Goal: Navigation & Orientation: Find specific page/section

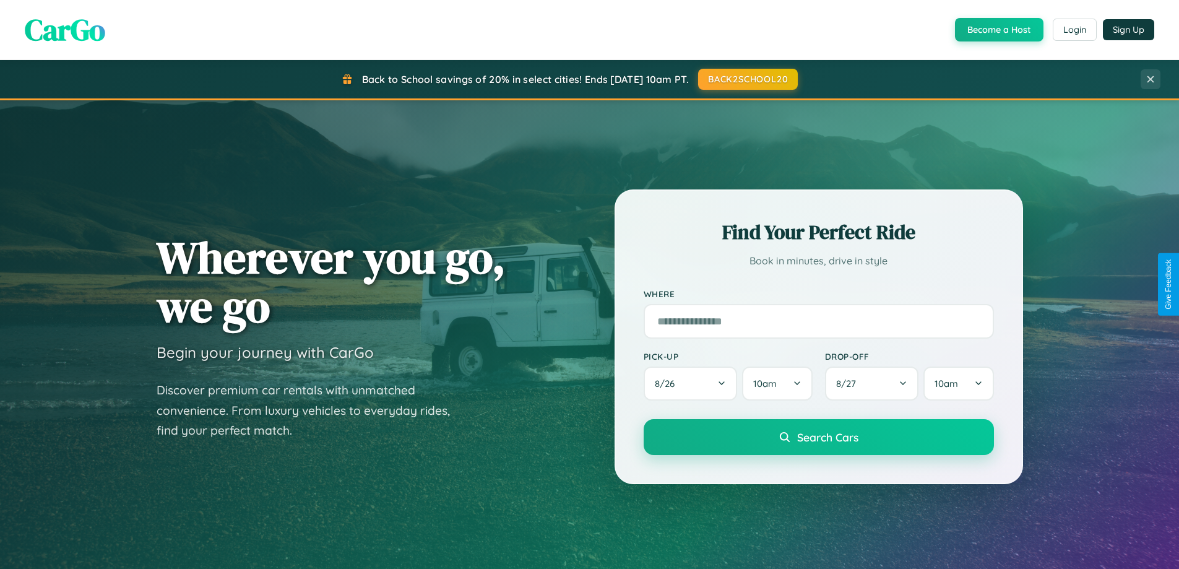
scroll to position [533, 0]
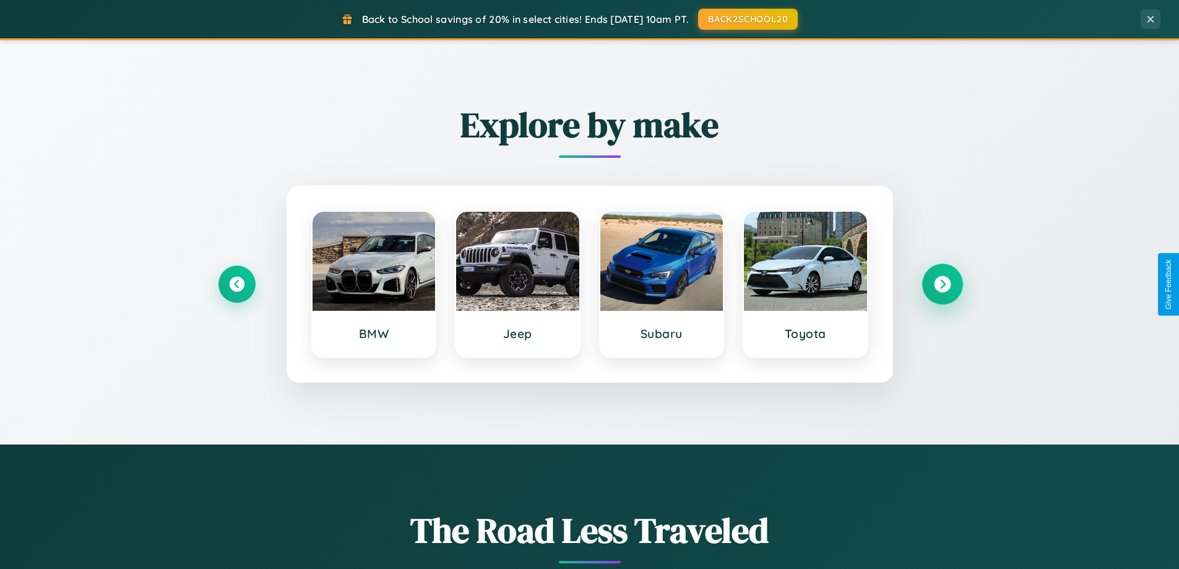
click at [942, 284] on icon at bounding box center [942, 284] width 17 height 17
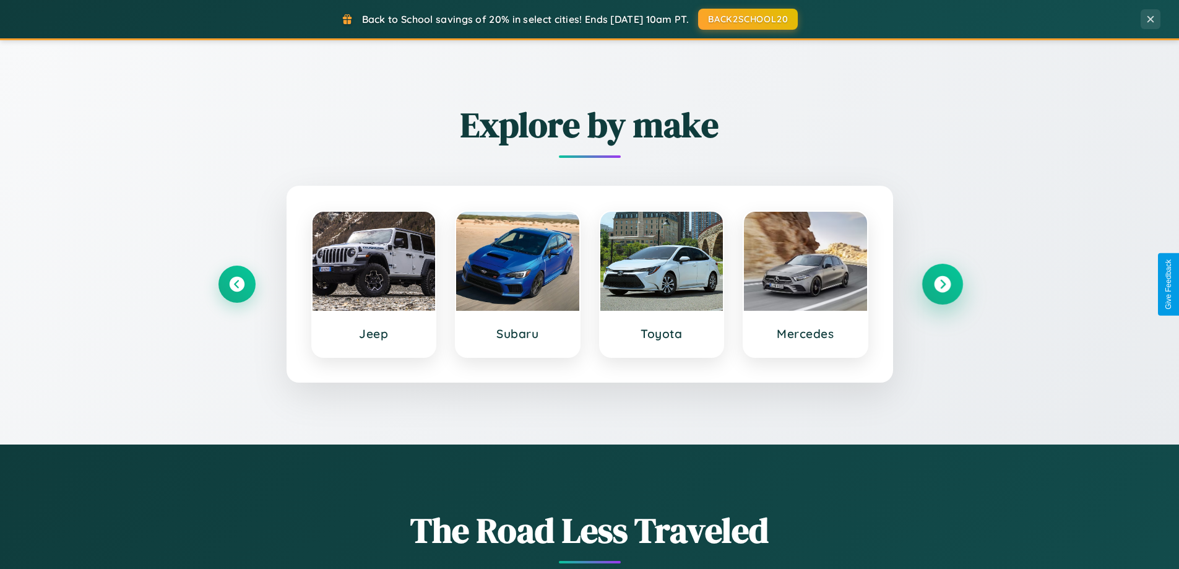
click at [942, 284] on icon at bounding box center [942, 284] width 17 height 17
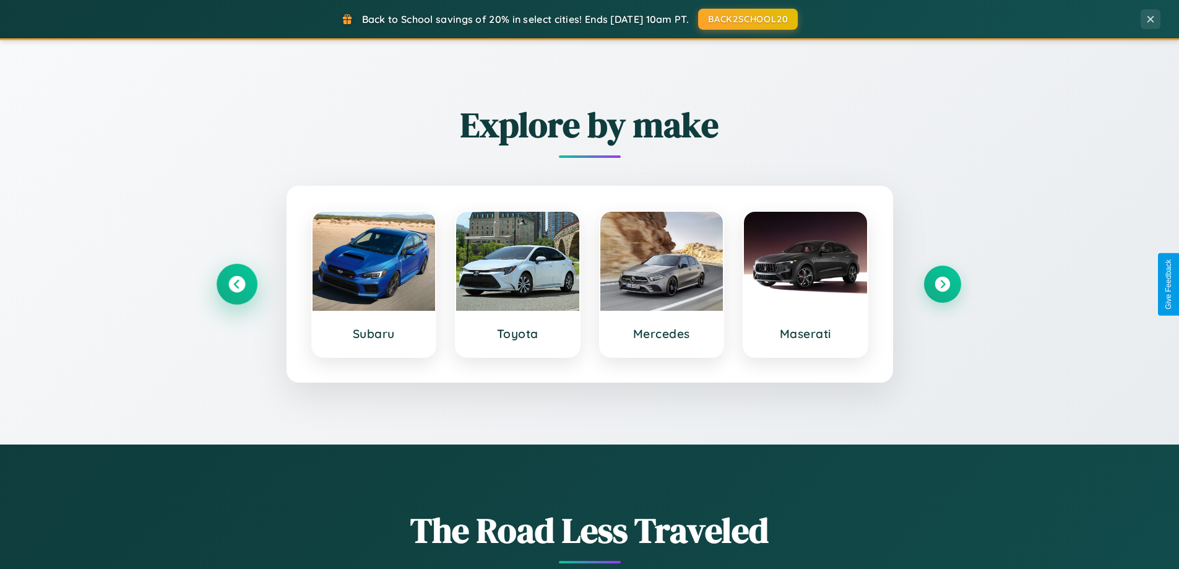
click at [236, 284] on icon at bounding box center [236, 284] width 17 height 17
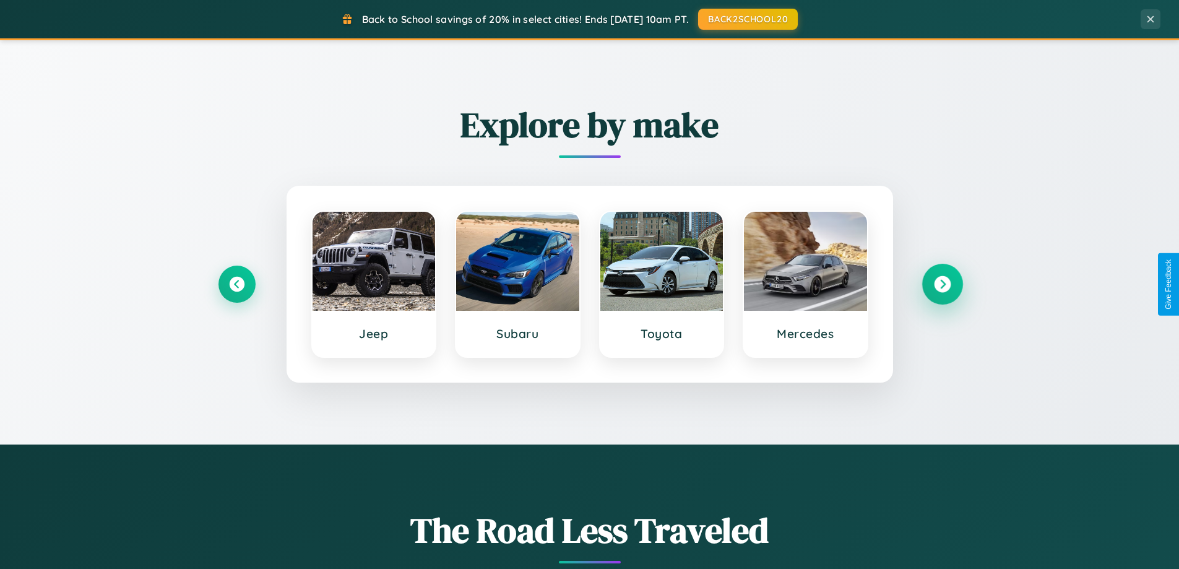
click at [942, 284] on icon at bounding box center [942, 284] width 17 height 17
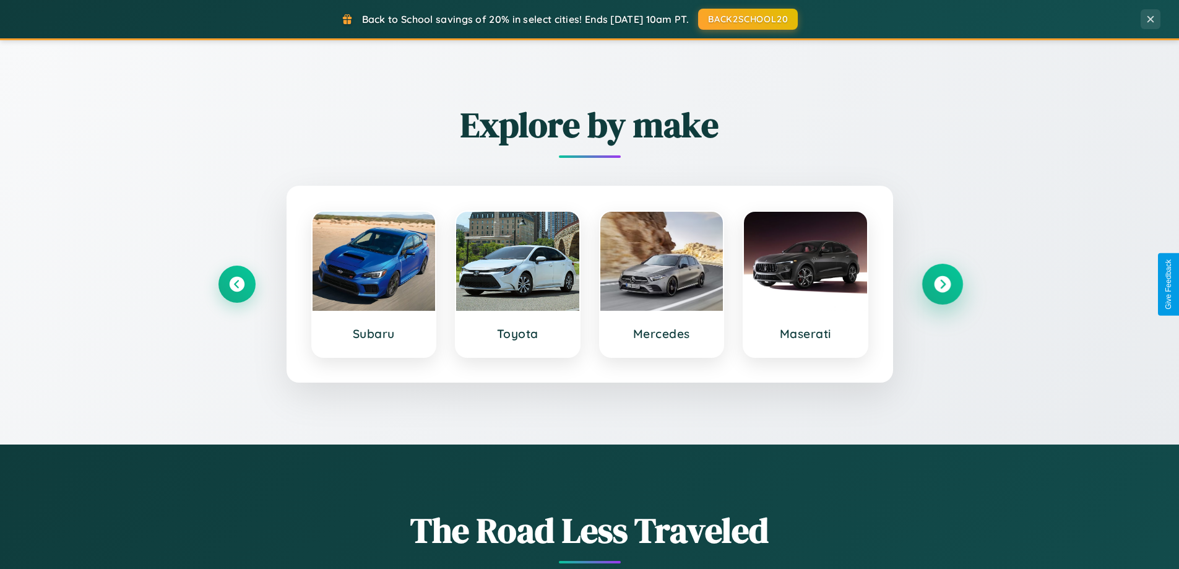
click at [942, 284] on icon at bounding box center [942, 284] width 17 height 17
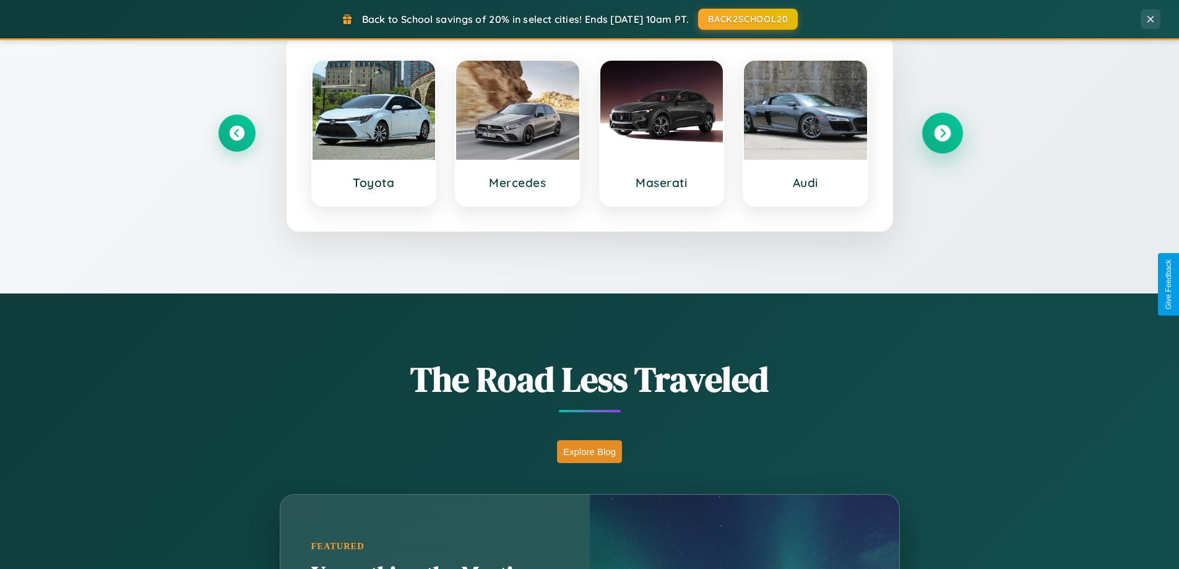
scroll to position [852, 0]
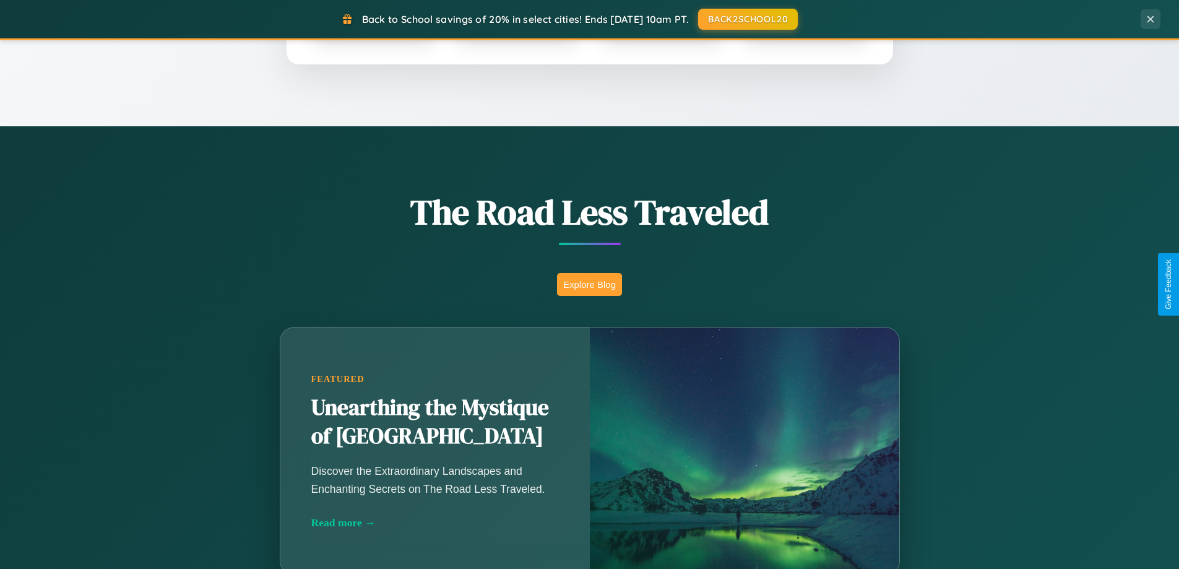
click at [589, 284] on button "Explore Blog" at bounding box center [589, 284] width 65 height 23
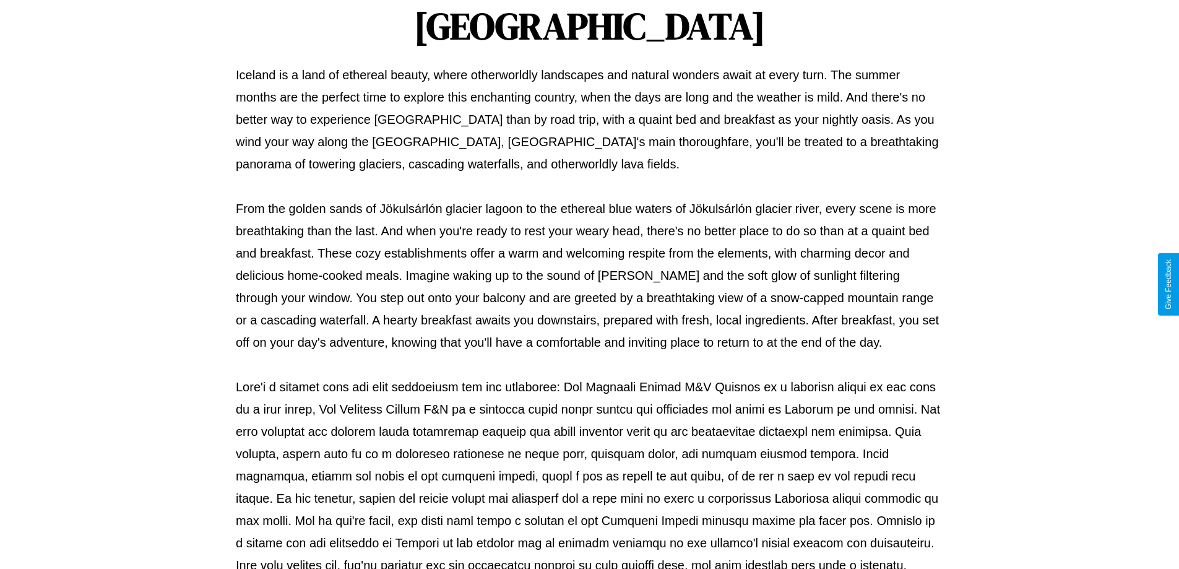
scroll to position [400, 0]
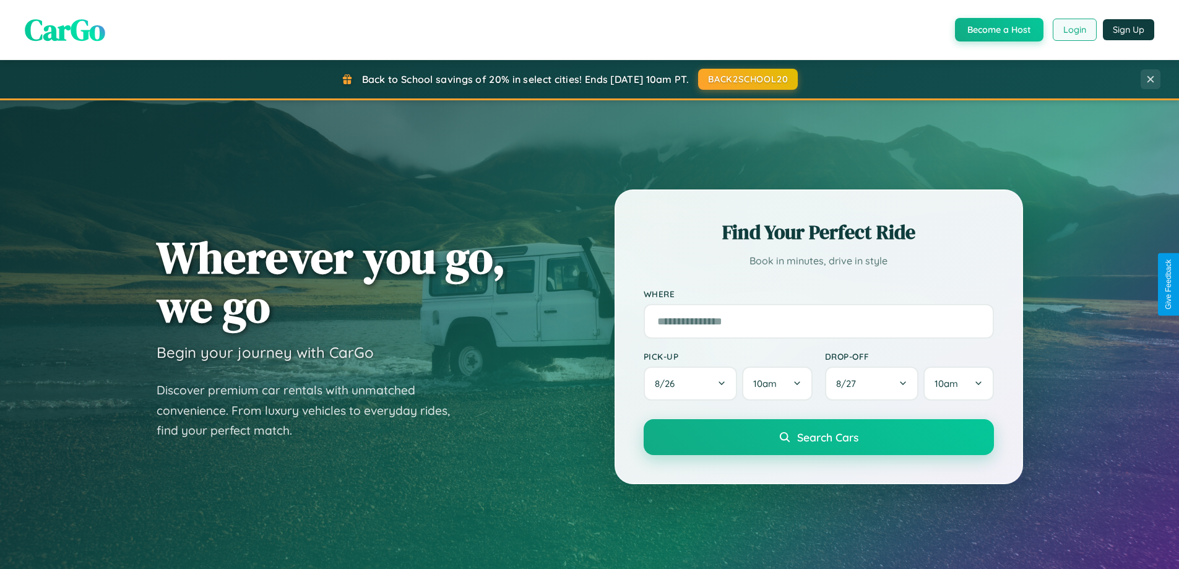
click at [1074, 30] on button "Login" at bounding box center [1075, 30] width 44 height 22
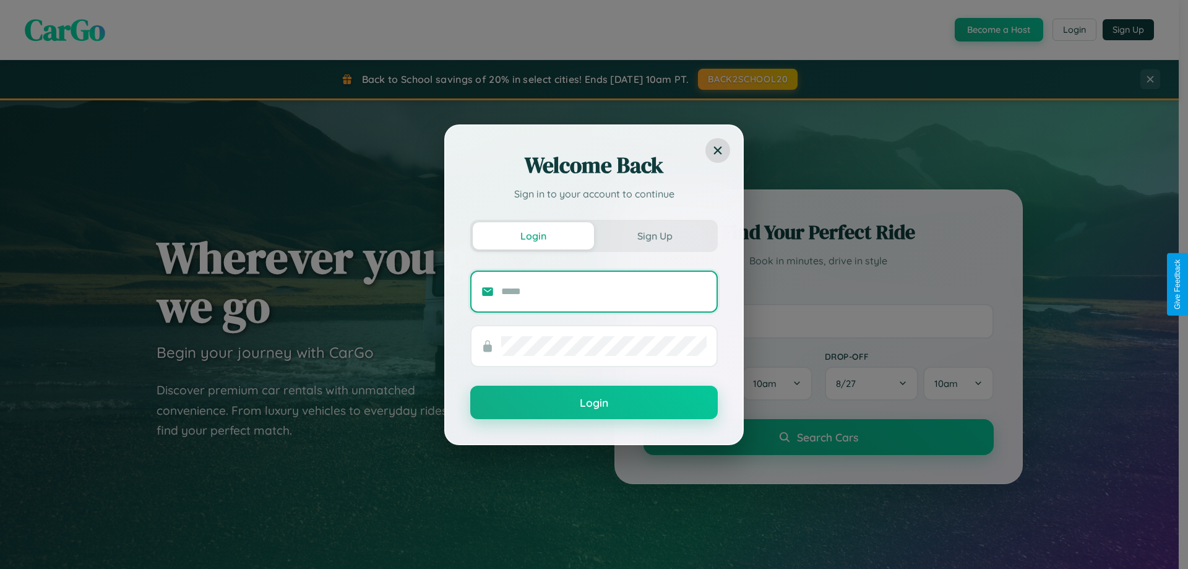
click at [604, 291] on input "text" at bounding box center [603, 292] width 205 height 20
type input "**********"
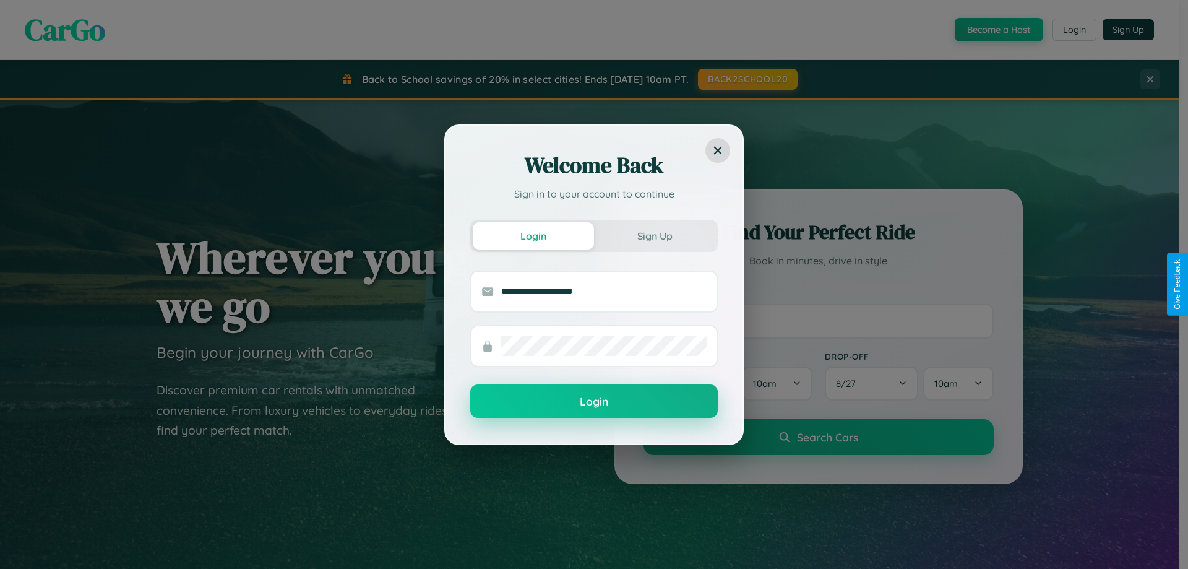
click at [594, 402] on button "Login" at bounding box center [594, 400] width 248 height 33
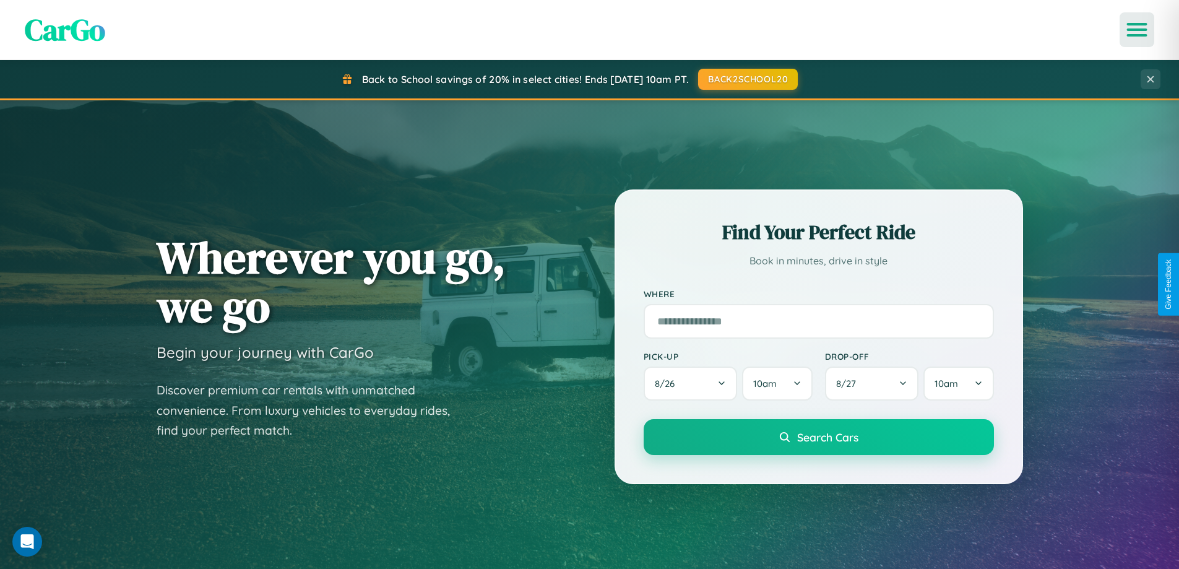
click at [1137, 30] on icon "Open menu" at bounding box center [1137, 29] width 18 height 11
